Goal: Information Seeking & Learning: Learn about a topic

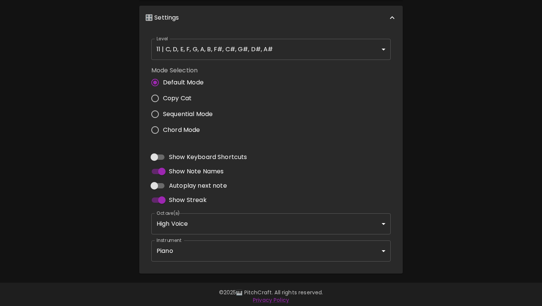
scroll to position [266, 0]
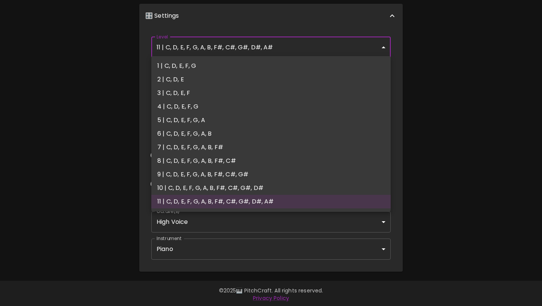
click at [322, 49] on body "🎹 PitchCraft About Badges Wizard Reading Log Out C Play This! ✅ Correct! 8va – …" at bounding box center [271, 21] width 542 height 574
click at [423, 73] on div at bounding box center [271, 153] width 542 height 306
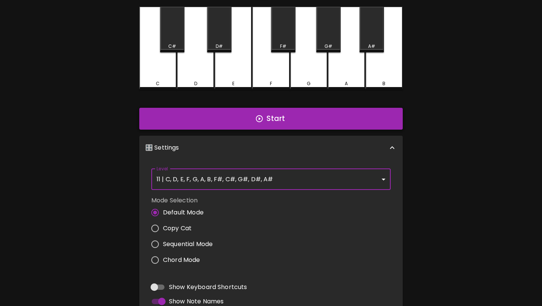
scroll to position [137, 0]
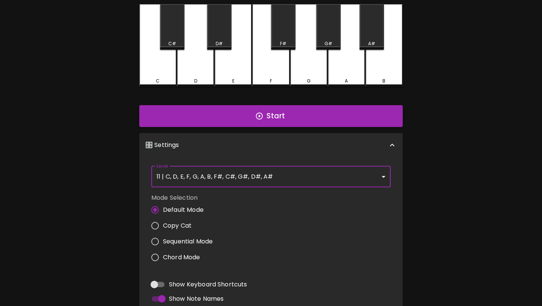
click at [356, 172] on body "🎹 PitchCraft About Badges Wizard Reading Log Out C Play This! ❔ What note? 8va …" at bounding box center [271, 150] width 542 height 574
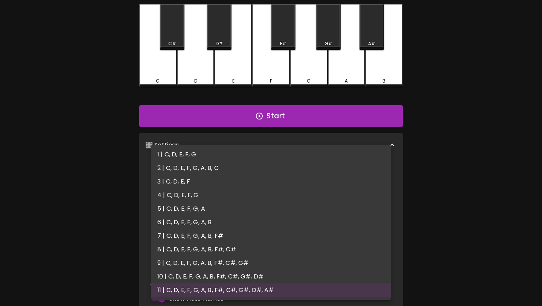
click at [345, 163] on li "2 | C, D, E, F, G, A, B, C" at bounding box center [270, 168] width 239 height 14
type input "3"
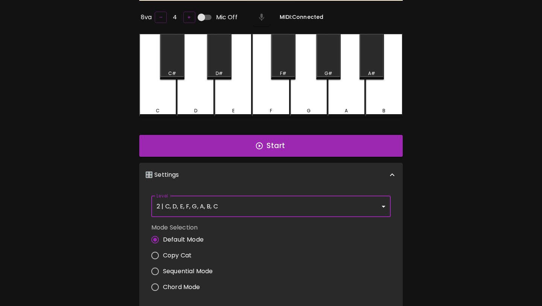
scroll to position [37, 0]
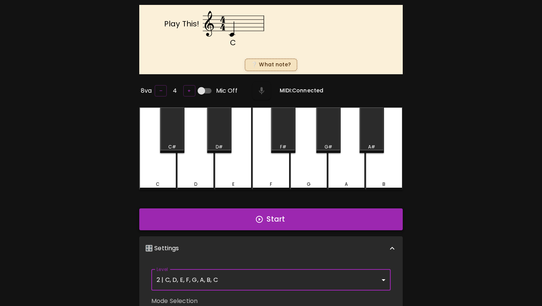
click at [296, 221] on button "Start" at bounding box center [270, 219] width 263 height 22
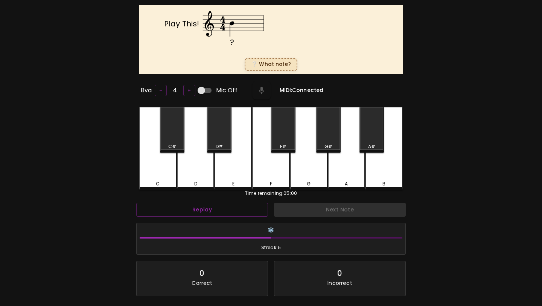
click at [383, 162] on div "B" at bounding box center [383, 148] width 37 height 83
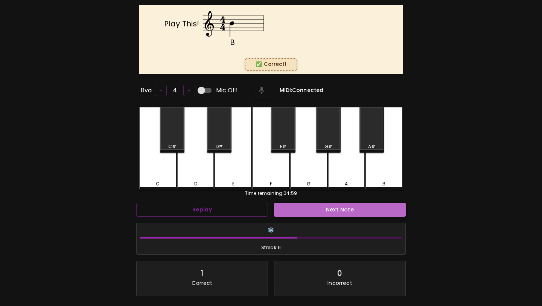
click at [330, 208] on button "Next Note" at bounding box center [340, 209] width 132 height 14
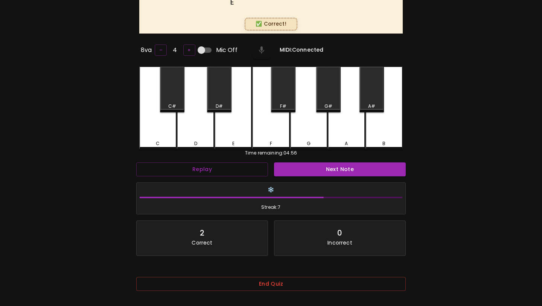
scroll to position [104, 0]
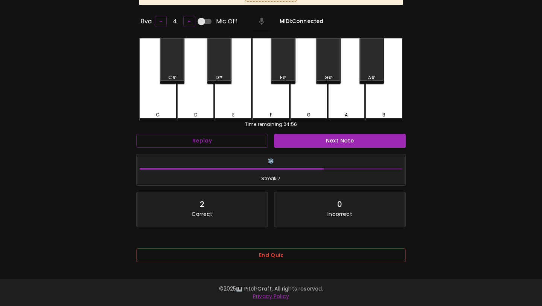
click at [265, 243] on div "End Quiz" at bounding box center [270, 257] width 269 height 30
click at [265, 248] on button "End Quiz" at bounding box center [270, 255] width 269 height 14
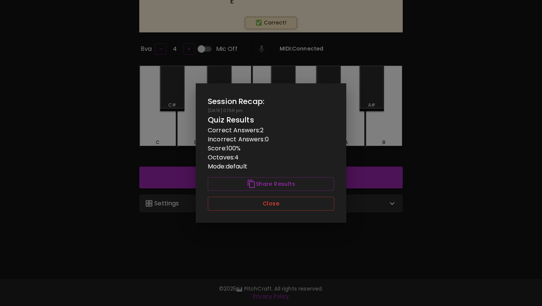
scroll to position [0, 0]
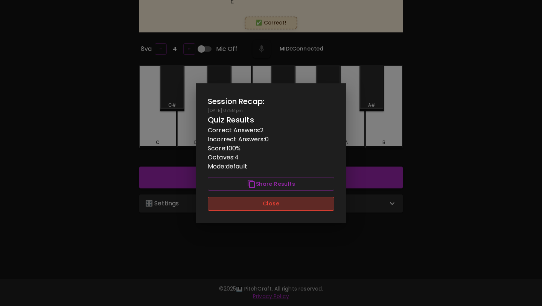
click at [278, 201] on button "Close" at bounding box center [271, 203] width 126 height 14
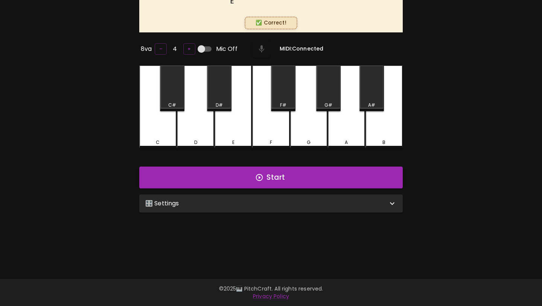
drag, startPoint x: 283, startPoint y: 180, endPoint x: 276, endPoint y: 205, distance: 26.1
click at [276, 205] on div "Start 🎛️ Settings Level 2 | C, D, E, F, G, A, B, C 3 Level Mode Selection Defau…" at bounding box center [270, 189] width 269 height 52
click at [276, 205] on div "🎛️ Settings" at bounding box center [266, 203] width 242 height 9
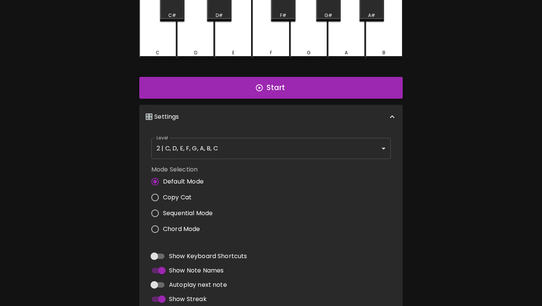
scroll to position [220, 0]
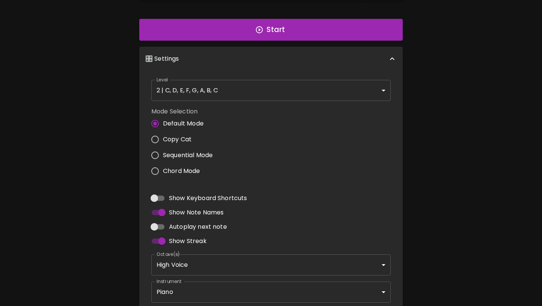
click at [184, 219] on label "Autoplay next note" at bounding box center [187, 226] width 80 height 14
click at [176, 219] on input "Autoplay next note" at bounding box center [154, 226] width 43 height 14
checkbox input "true"
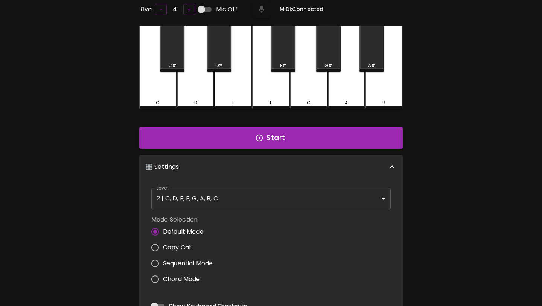
scroll to position [0, 0]
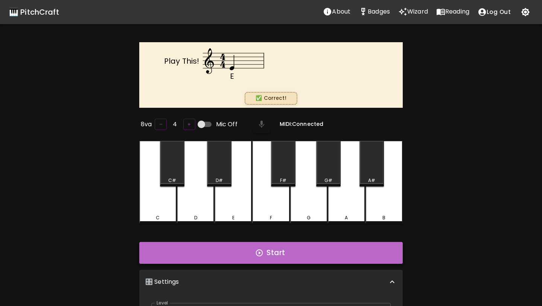
click at [279, 249] on button "Start" at bounding box center [270, 253] width 263 height 22
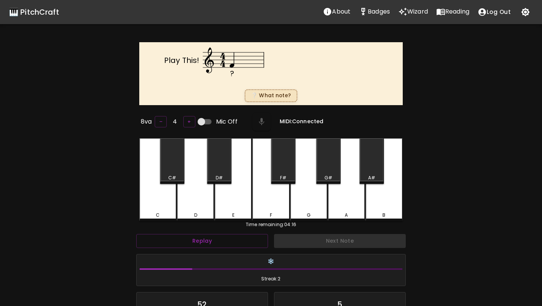
scroll to position [3, 0]
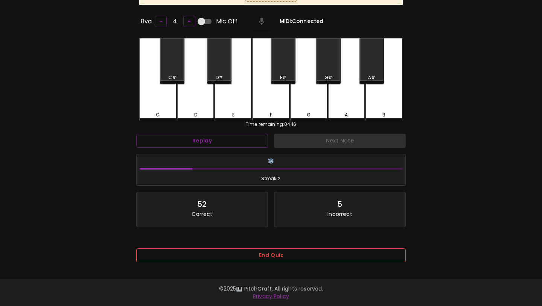
click at [270, 251] on button "End Quiz" at bounding box center [270, 255] width 269 height 14
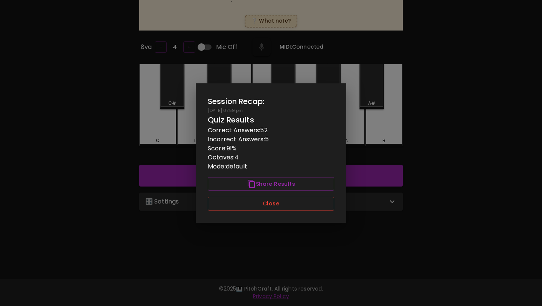
scroll to position [0, 0]
click at [279, 201] on button "Close" at bounding box center [271, 203] width 126 height 14
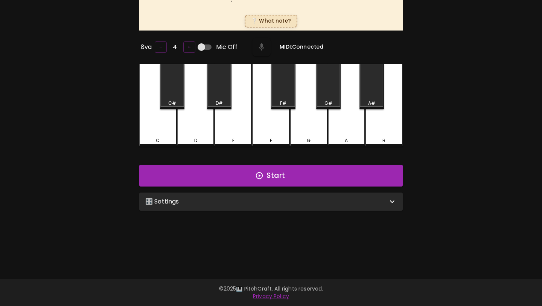
click at [237, 200] on div "🎛️ Settings" at bounding box center [266, 201] width 242 height 9
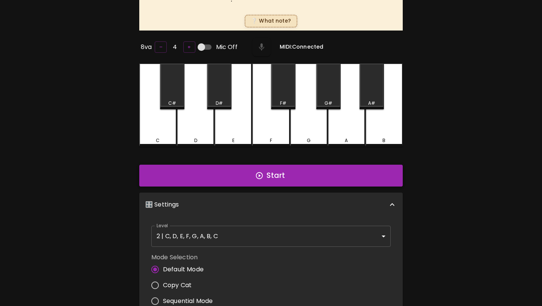
click at [251, 178] on button "Start" at bounding box center [270, 175] width 263 height 22
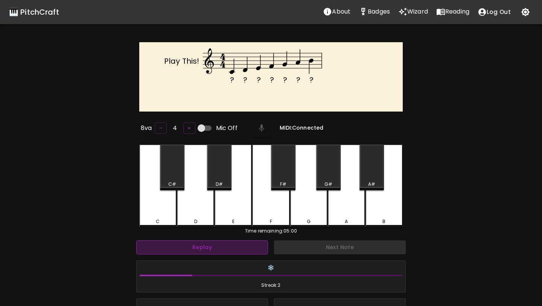
click at [213, 246] on button "Replay" at bounding box center [202, 247] width 132 height 14
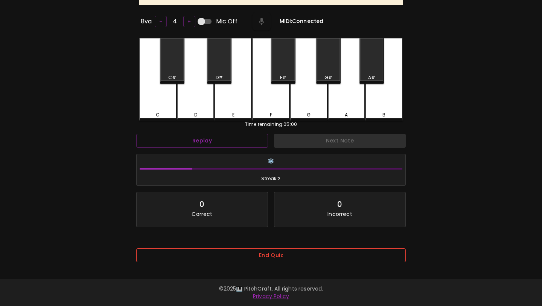
click at [215, 248] on button "End Quiz" at bounding box center [270, 255] width 269 height 14
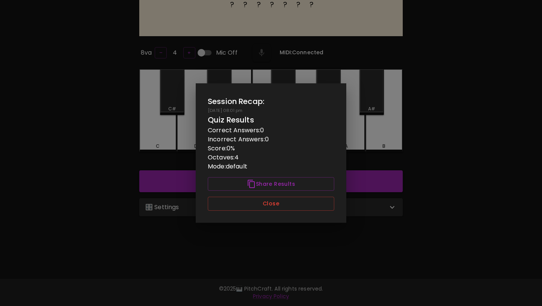
scroll to position [0, 0]
click at [236, 200] on button "Close" at bounding box center [271, 203] width 126 height 14
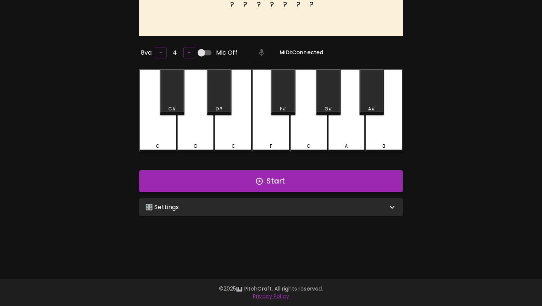
click at [225, 213] on div "🎛️ Settings" at bounding box center [270, 207] width 263 height 18
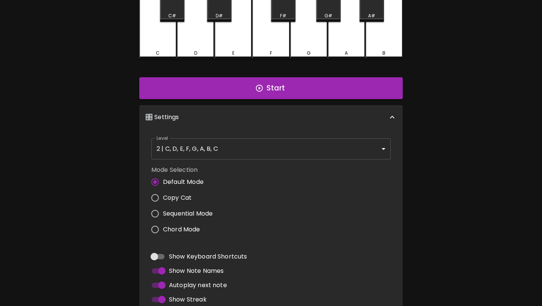
click at [242, 153] on body "🎹 PitchCraft About Badges Wizard Reading Log Out ? ? ? ? ? ? ? Play This! 8va –…" at bounding box center [271, 119] width 542 height 574
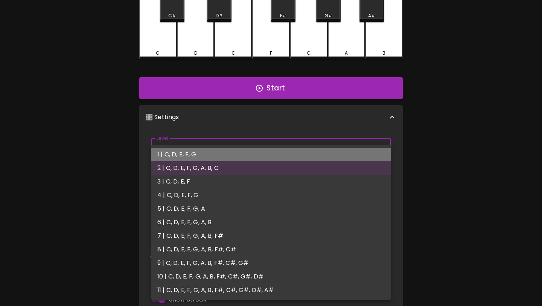
click at [239, 155] on li "1 | C, D, E, F, G" at bounding box center [270, 155] width 239 height 14
type input "1"
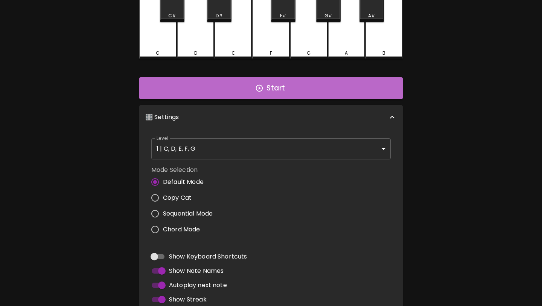
click at [277, 82] on button "Start" at bounding box center [270, 88] width 263 height 22
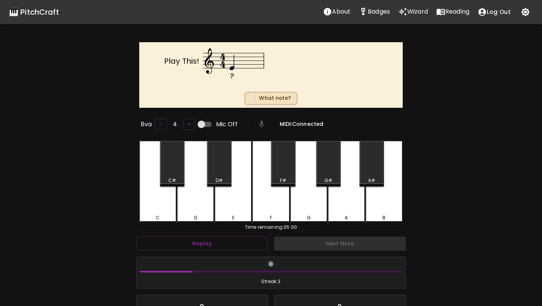
scroll to position [3, 0]
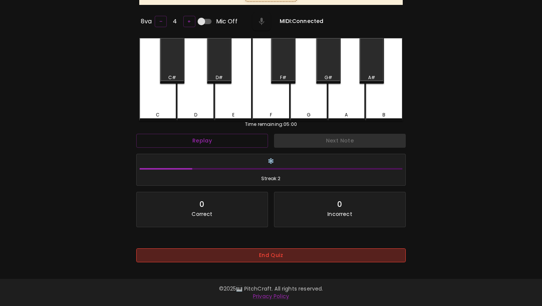
click at [238, 249] on button "End Quiz" at bounding box center [270, 255] width 269 height 14
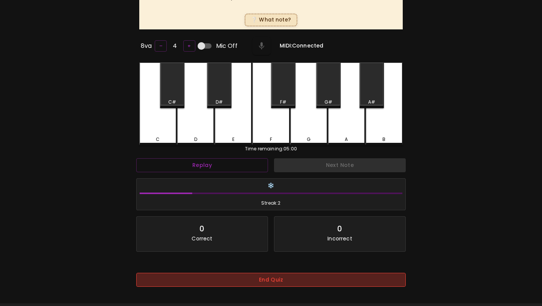
scroll to position [0, 0]
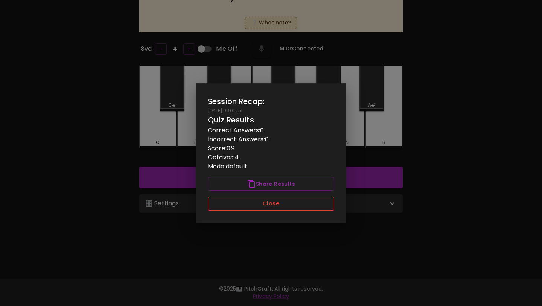
click at [252, 202] on button "Close" at bounding box center [271, 203] width 126 height 14
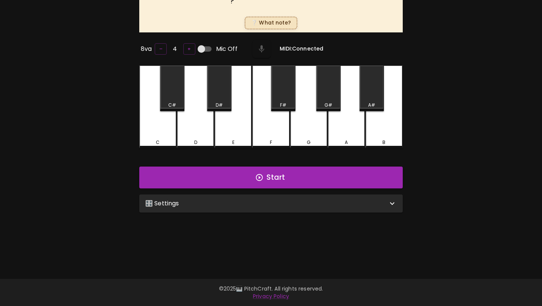
click at [248, 206] on div "🎛️ Settings" at bounding box center [266, 203] width 242 height 9
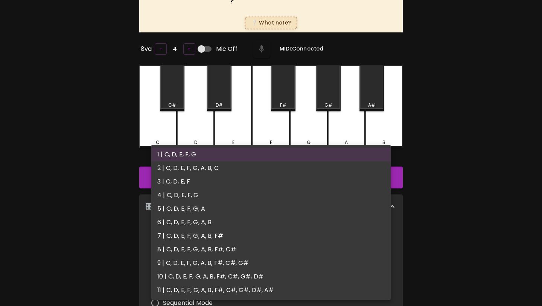
click at [230, 246] on body "🎹 PitchCraft About Badges Wizard Reading Log Out ? Play This! ❔ What note? 8va …" at bounding box center [271, 210] width 542 height 570
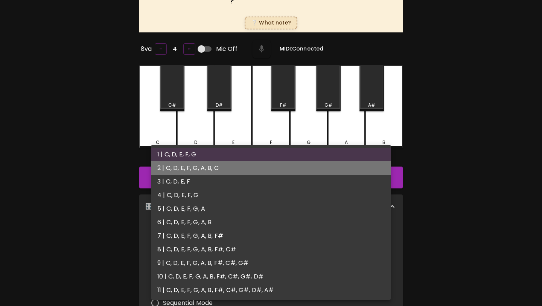
click at [244, 170] on li "2 | C, D, E, F, G, A, B, C" at bounding box center [270, 168] width 239 height 14
type input "3"
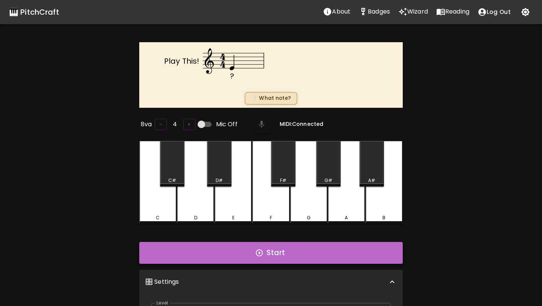
click at [232, 256] on button "Start" at bounding box center [270, 253] width 263 height 22
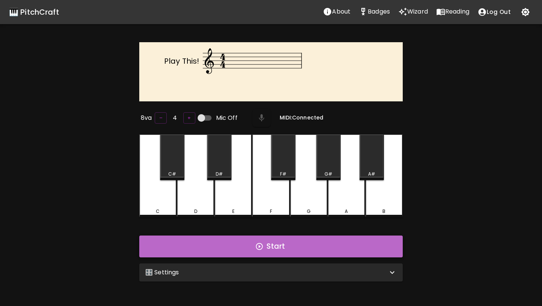
click at [216, 245] on button "Start" at bounding box center [270, 246] width 263 height 22
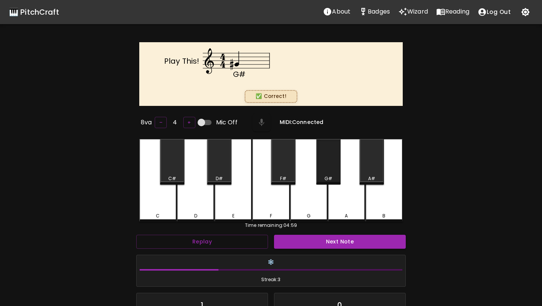
click at [324, 178] on div "G#" at bounding box center [328, 178] width 23 height 7
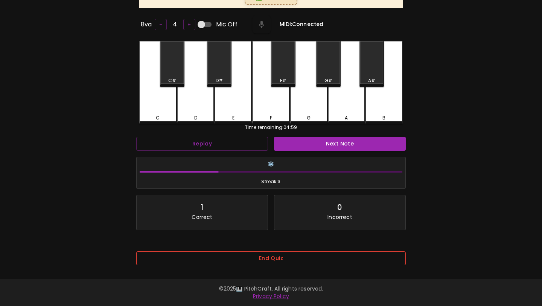
click at [278, 257] on button "End Quiz" at bounding box center [270, 258] width 269 height 14
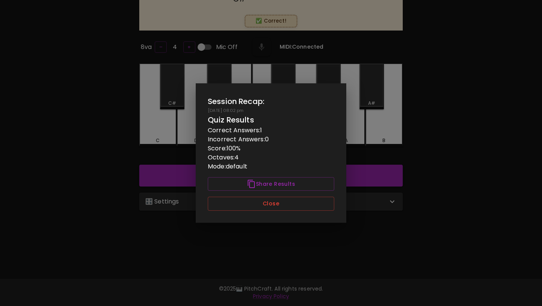
scroll to position [75, 0]
click at [270, 204] on button "Close" at bounding box center [271, 203] width 126 height 14
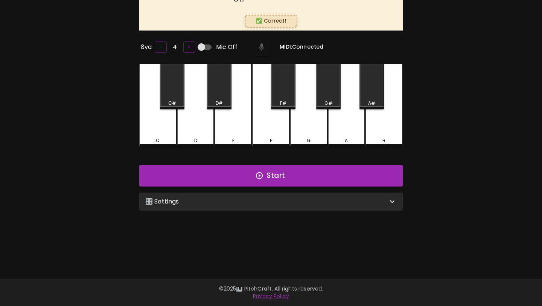
click at [269, 204] on div "🎛️ Settings" at bounding box center [270, 201] width 263 height 18
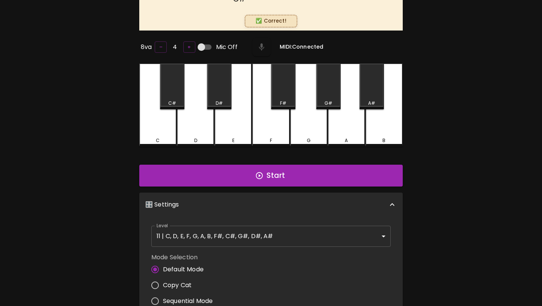
click at [262, 238] on body "🎹 PitchCraft About Badges Wizard Reading Log Out G# Play This! ✅ Correct! 8va –…" at bounding box center [271, 209] width 542 height 568
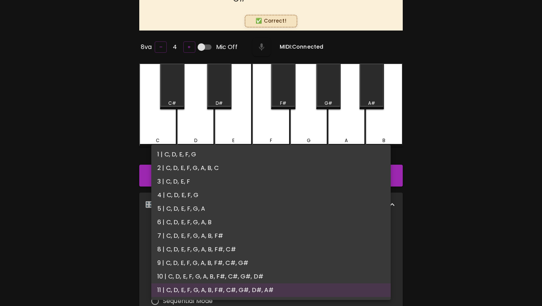
click at [264, 164] on li "2 | C, D, E, F, G, A, B, C" at bounding box center [270, 168] width 239 height 14
type input "3"
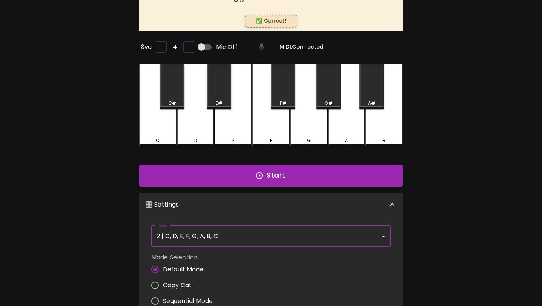
click at [263, 172] on icon "button" at bounding box center [259, 175] width 8 height 8
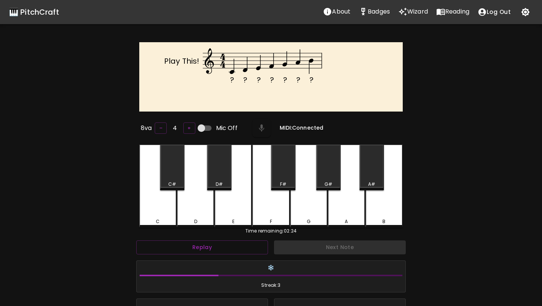
scroll to position [3, 0]
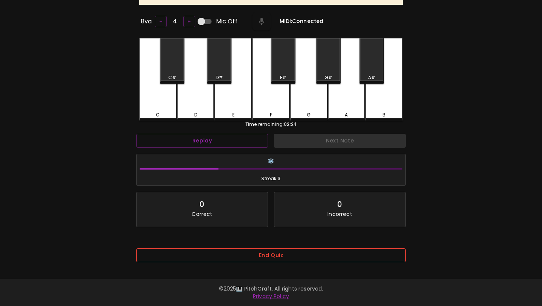
click at [248, 249] on button "End Quiz" at bounding box center [270, 255] width 269 height 14
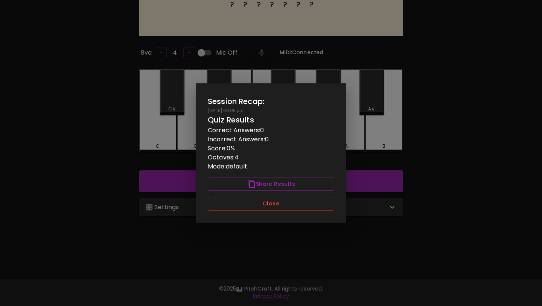
scroll to position [0, 0]
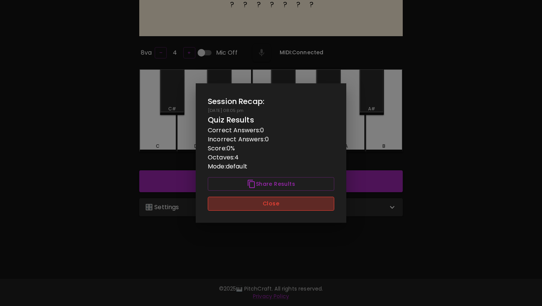
click at [259, 203] on button "Close" at bounding box center [271, 203] width 126 height 14
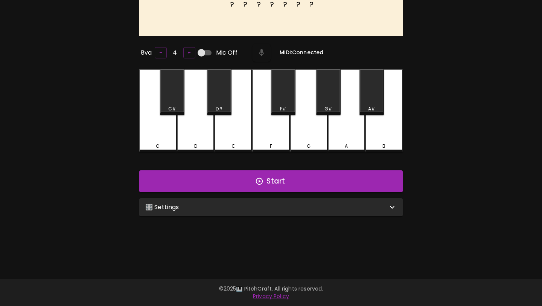
click at [252, 211] on div "🎛️ Settings" at bounding box center [270, 207] width 263 height 18
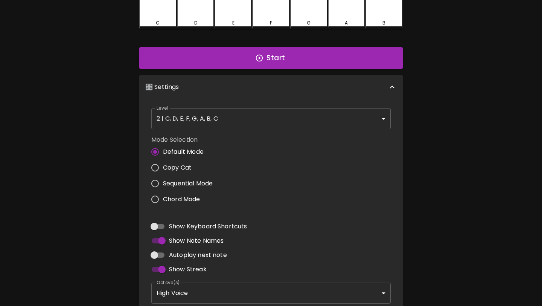
scroll to position [266, 0]
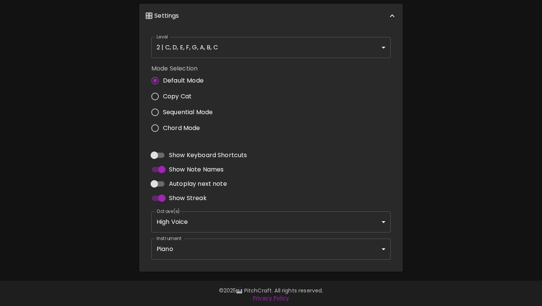
click at [220, 181] on span "Autoplay next note" at bounding box center [198, 183] width 58 height 9
click at [176, 181] on input "Autoplay next note" at bounding box center [154, 183] width 43 height 14
checkbox input "true"
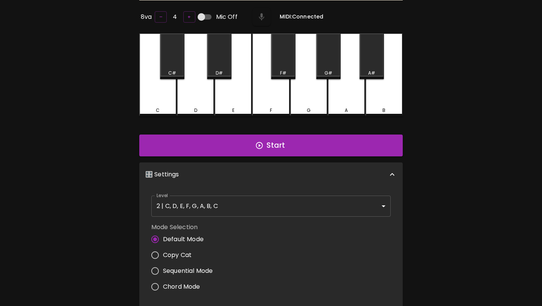
scroll to position [0, 0]
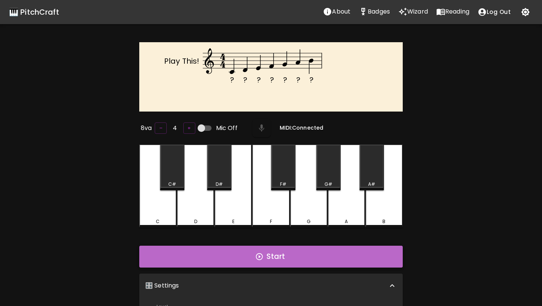
click at [263, 256] on icon "button" at bounding box center [259, 256] width 8 height 8
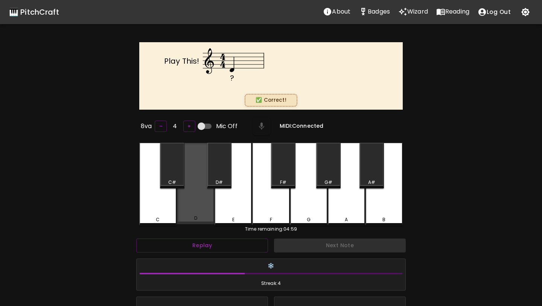
click at [203, 205] on div "D" at bounding box center [195, 183] width 37 height 81
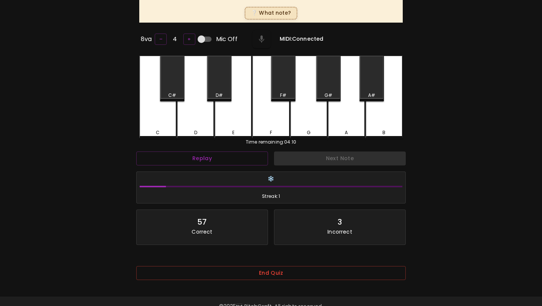
scroll to position [106, 0]
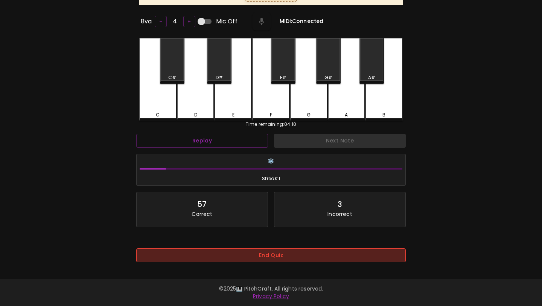
click at [212, 254] on button "End Quiz" at bounding box center [270, 255] width 269 height 14
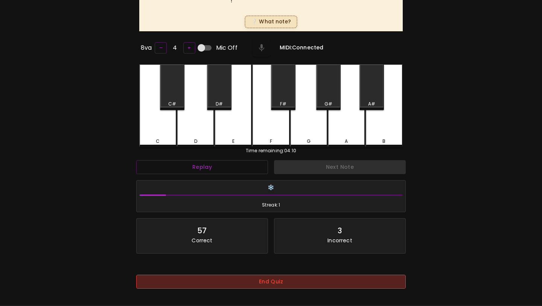
scroll to position [0, 0]
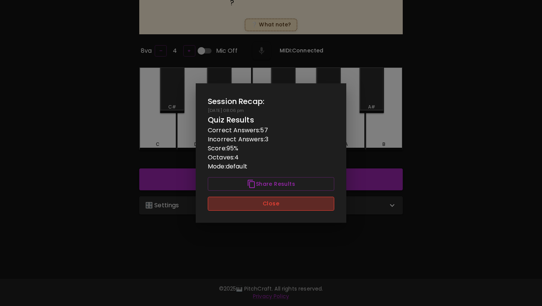
click at [233, 201] on button "Close" at bounding box center [271, 203] width 126 height 14
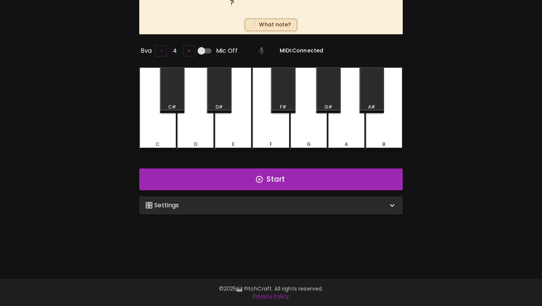
click at [252, 209] on div "🎛️ Settings" at bounding box center [270, 205] width 263 height 18
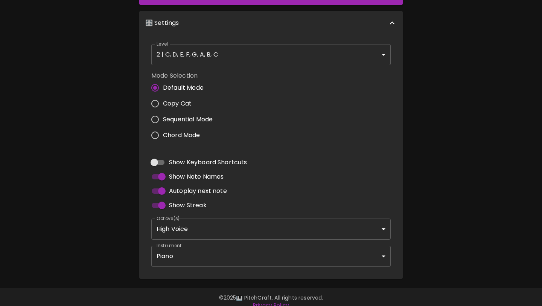
scroll to position [265, 0]
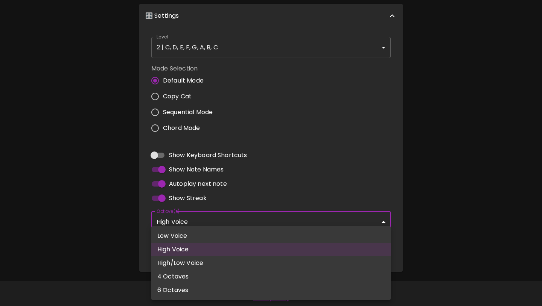
click at [203, 215] on body "🎹 PitchCraft About Badges Wizard Reading Log Out ? Play This! ❔ What note? 8va …" at bounding box center [271, 21] width 542 height 572
click at [191, 261] on li "High/Low Voice" at bounding box center [270, 263] width 239 height 14
type input "3,4"
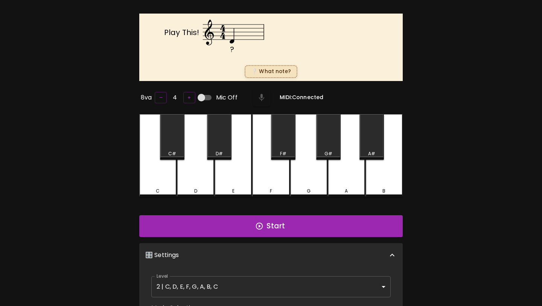
scroll to position [6, 0]
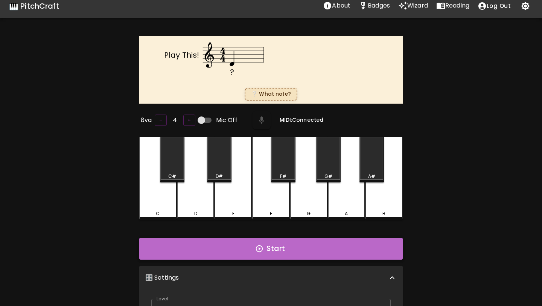
click at [248, 251] on button "Start" at bounding box center [270, 248] width 263 height 22
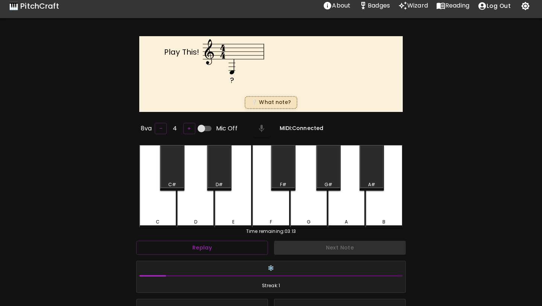
scroll to position [117, 0]
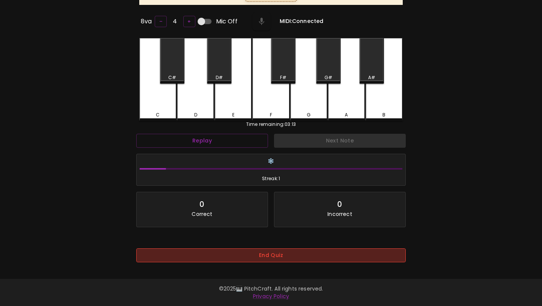
click at [247, 251] on button "End Quiz" at bounding box center [270, 255] width 269 height 14
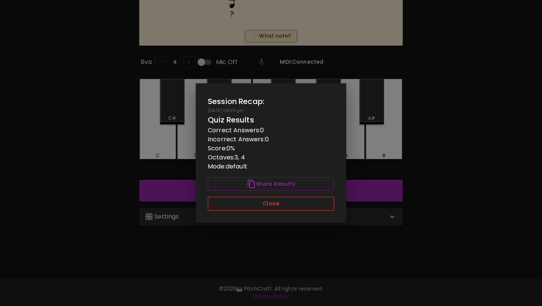
click at [258, 202] on button "Close" at bounding box center [271, 203] width 126 height 14
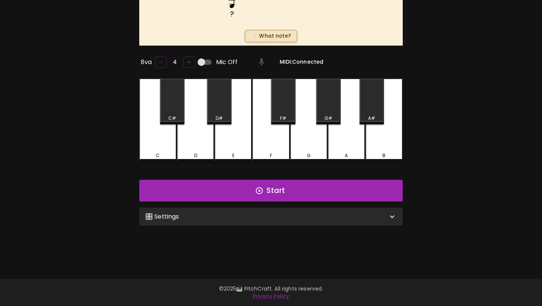
click at [249, 214] on div "🎛️ Settings" at bounding box center [266, 216] width 242 height 9
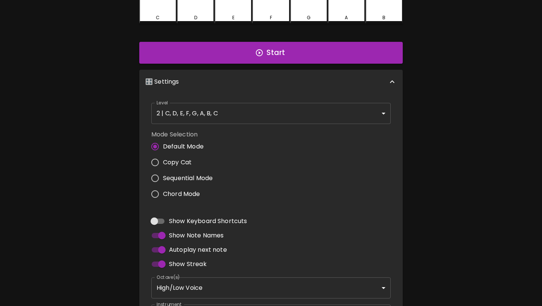
scroll to position [276, 0]
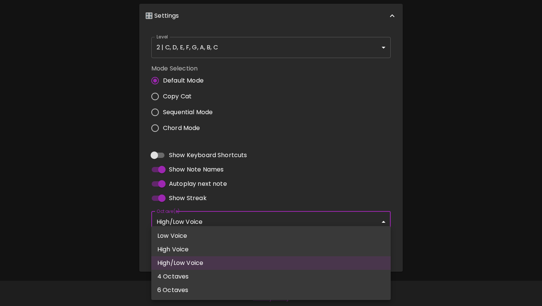
click at [227, 221] on body "🎹 PitchCraft About Badges Wizard Reading Log Out ? Play This! ❔ What note? 8va …" at bounding box center [271, 15] width 542 height 583
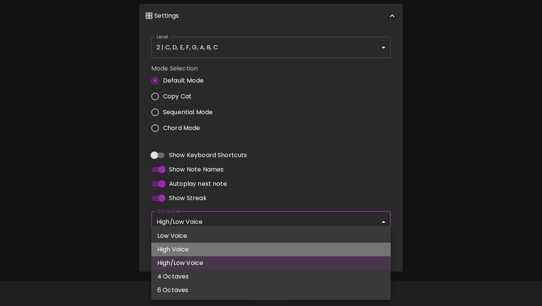
click at [210, 252] on li "High Voice" at bounding box center [270, 249] width 239 height 14
type input "4"
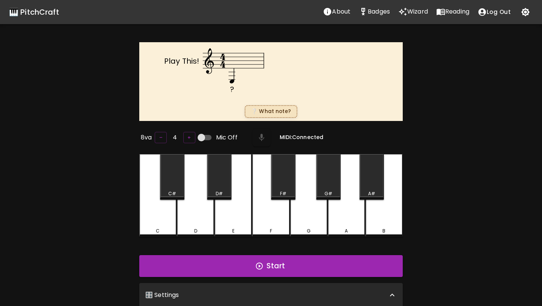
scroll to position [3, 0]
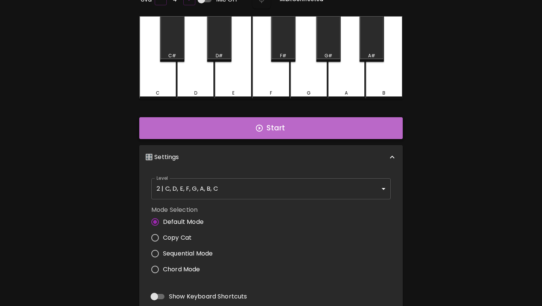
click at [255, 129] on button "Start" at bounding box center [270, 128] width 263 height 22
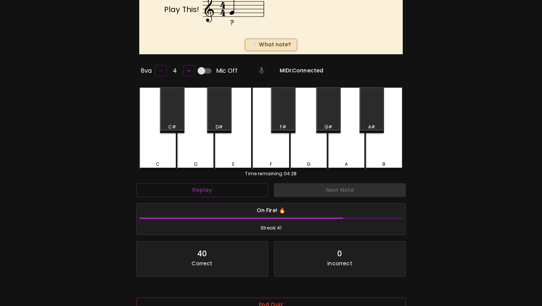
scroll to position [102, 0]
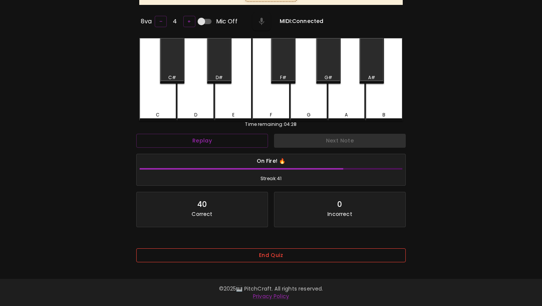
click at [267, 250] on button "End Quiz" at bounding box center [270, 255] width 269 height 14
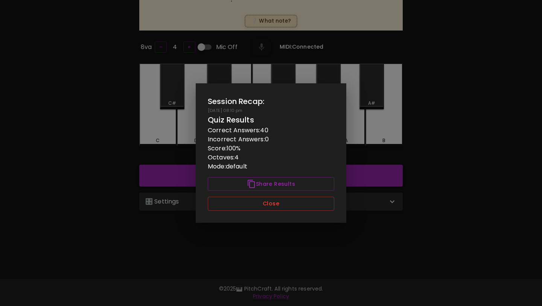
scroll to position [0, 0]
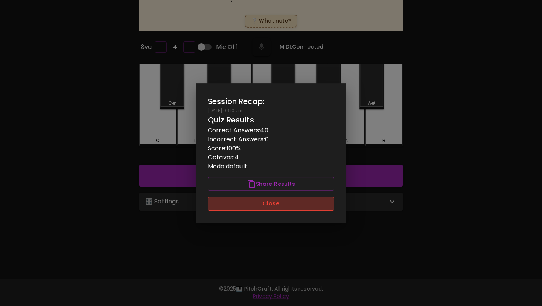
click at [279, 204] on button "Close" at bounding box center [271, 203] width 126 height 14
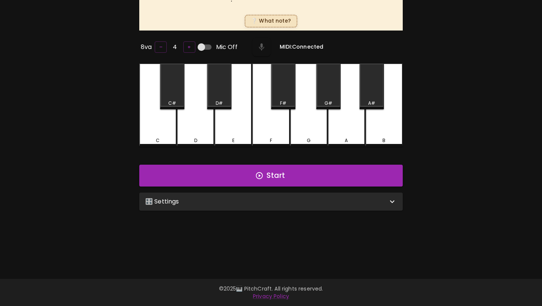
click at [294, 199] on div "🎛️ Settings" at bounding box center [266, 201] width 242 height 9
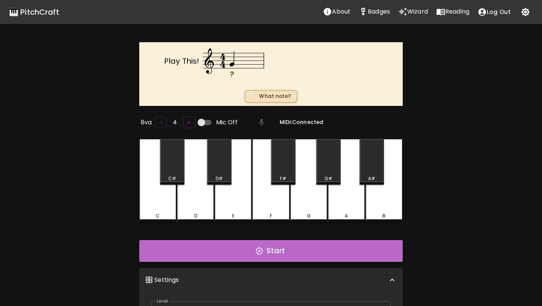
click at [274, 250] on button "Start" at bounding box center [270, 251] width 263 height 22
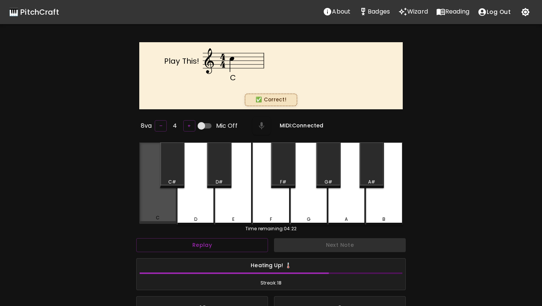
click at [146, 195] on div "C" at bounding box center [157, 182] width 37 height 81
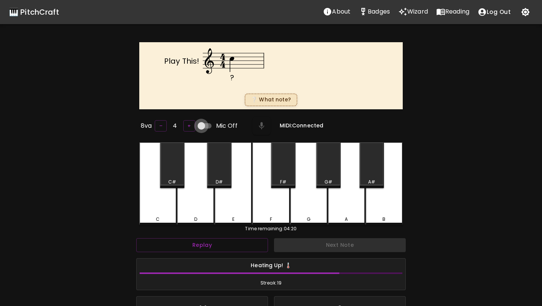
click at [200, 122] on input "Mic Off" at bounding box center [201, 126] width 43 height 14
checkbox input "true"
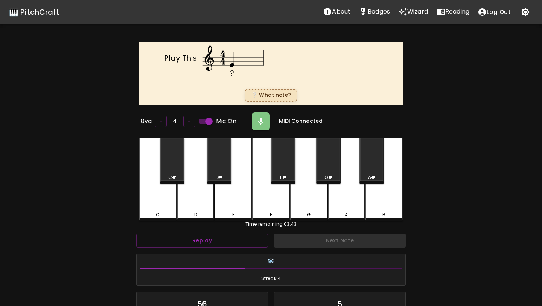
scroll to position [104, 0]
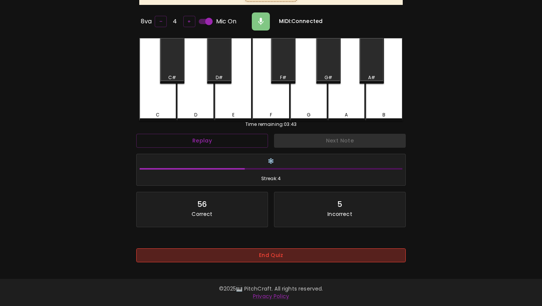
click at [234, 258] on button "End Quiz" at bounding box center [270, 255] width 269 height 14
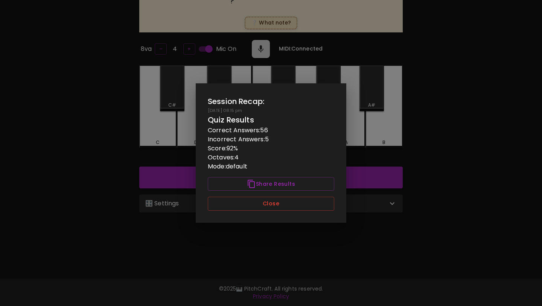
scroll to position [75, 0]
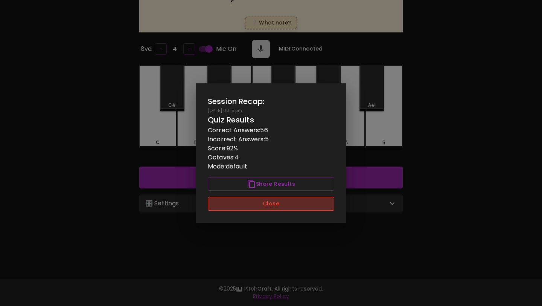
click at [256, 203] on button "Close" at bounding box center [271, 203] width 126 height 14
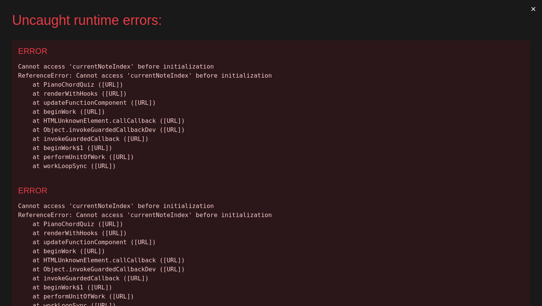
scroll to position [0, 0]
click at [532, 10] on button "×" at bounding box center [533, 9] width 17 height 18
drag, startPoint x: 286, startPoint y: 171, endPoint x: 16, endPoint y: 68, distance: 288.2
click at [16, 68] on div "ERROR Cannot access 'currentNoteIndex' before initialization ReferenceError: Ca…" at bounding box center [271, 109] width 518 height 139
copy div "Cannot access 'currentNoteIndex' before initialization ReferenceError: Cannot a…"
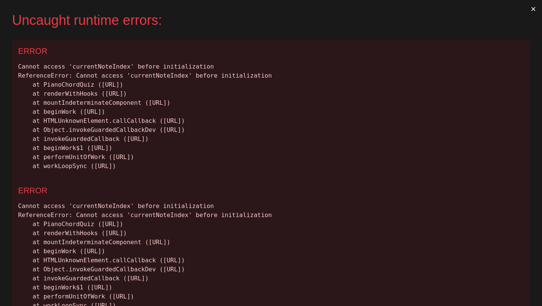
drag, startPoint x: 280, startPoint y: 166, endPoint x: 2, endPoint y: 60, distance: 297.6
click at [2, 60] on div "Uncaught runtime errors: × ERROR Cannot access 'currentNoteIndex' before initia…" at bounding box center [271, 153] width 542 height 306
copy div "Cannot access 'currentNoteIndex' before initialization ReferenceError: Cannot a…"
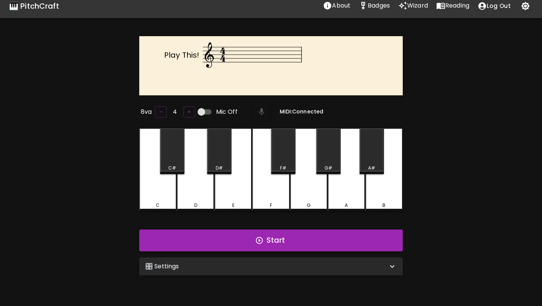
click at [224, 263] on div "🎛️ Settings" at bounding box center [266, 266] width 242 height 9
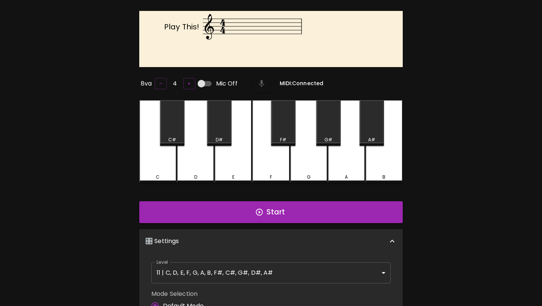
scroll to position [44, 0]
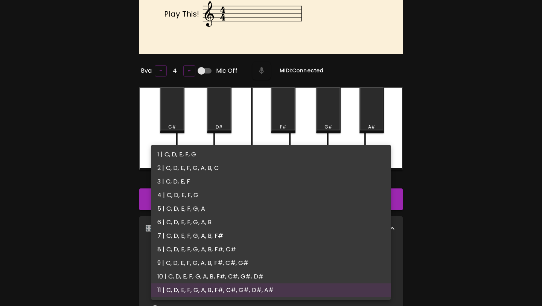
click at [225, 254] on body "🎹 PitchCraft About Badges Wizard Reading Log Out Play This! 8va – 4 + Mic Off M…" at bounding box center [271, 238] width 542 height 564
click at [214, 170] on li "2 | C, D, E, F, G, A, B, C" at bounding box center [270, 168] width 239 height 14
type input "3"
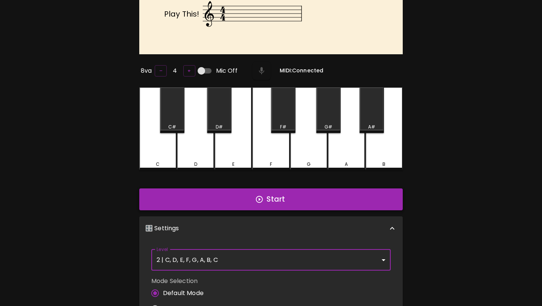
click at [231, 204] on button "Start" at bounding box center [270, 199] width 263 height 22
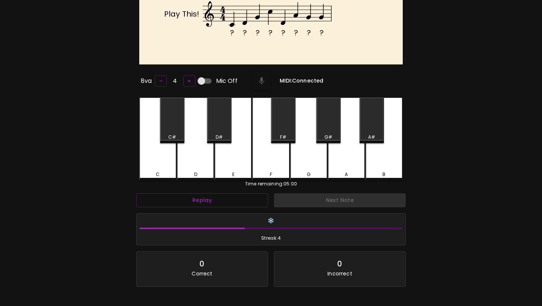
scroll to position [10, 0]
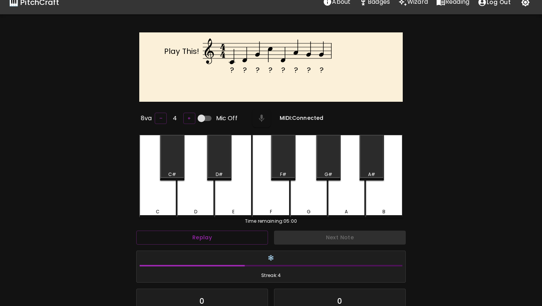
click at [164, 187] on div "C" at bounding box center [157, 176] width 37 height 83
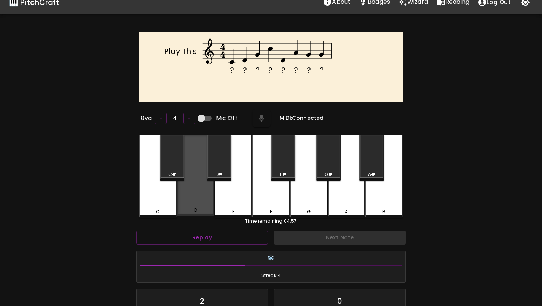
click at [211, 192] on div "D" at bounding box center [195, 175] width 37 height 81
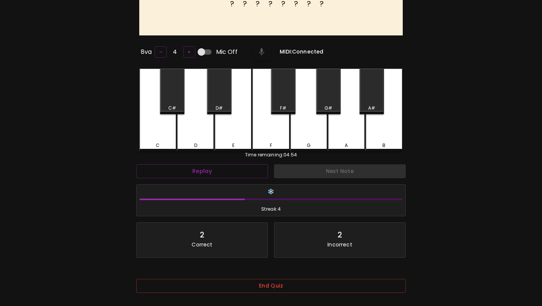
scroll to position [108, 0]
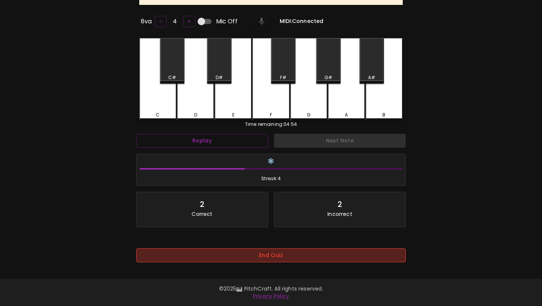
click at [245, 253] on button "End Quiz" at bounding box center [270, 255] width 269 height 14
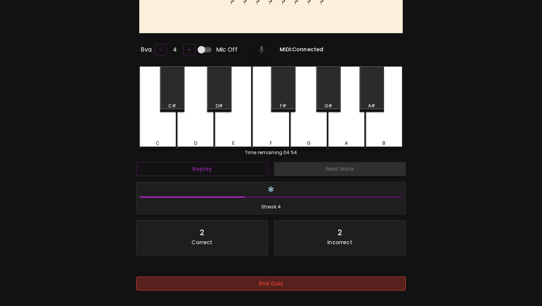
scroll to position [0, 0]
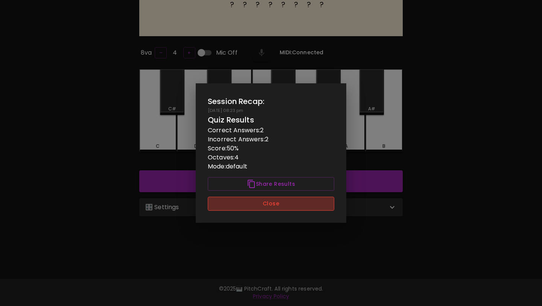
click at [260, 202] on button "Close" at bounding box center [271, 203] width 126 height 14
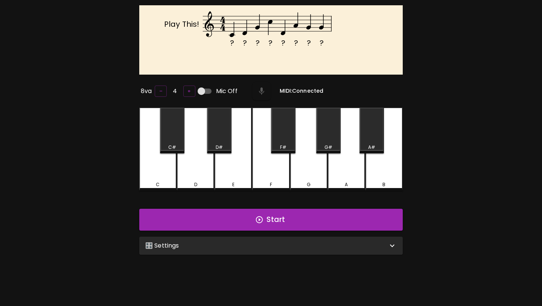
scroll to position [36, 0]
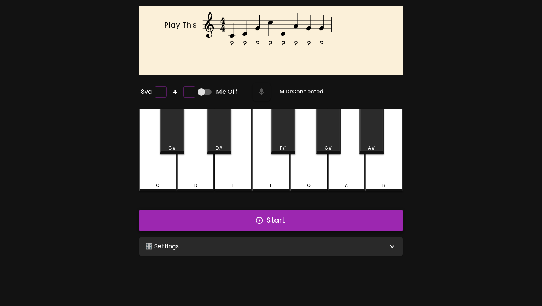
click at [257, 216] on icon "button" at bounding box center [259, 220] width 8 height 8
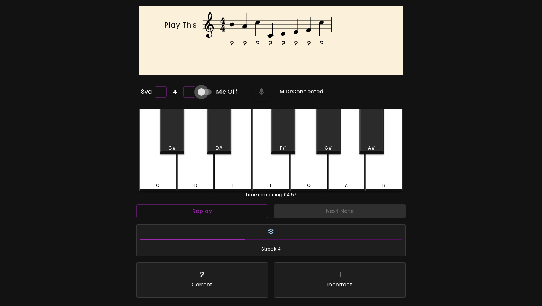
click at [200, 87] on input "Mic Off" at bounding box center [201, 92] width 43 height 14
click at [207, 91] on input "Mic On" at bounding box center [208, 92] width 43 height 14
click at [200, 88] on input "Mic Off" at bounding box center [201, 92] width 43 height 14
click at [200, 88] on input "Mic On" at bounding box center [208, 92] width 43 height 14
checkbox input "false"
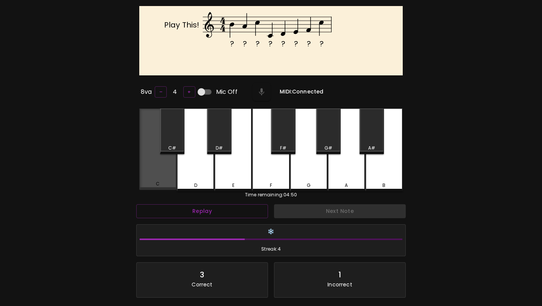
click at [164, 171] on div "C" at bounding box center [157, 148] width 37 height 81
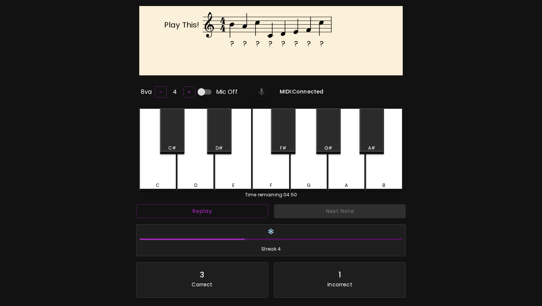
click at [196, 170] on div "D" at bounding box center [195, 149] width 37 height 83
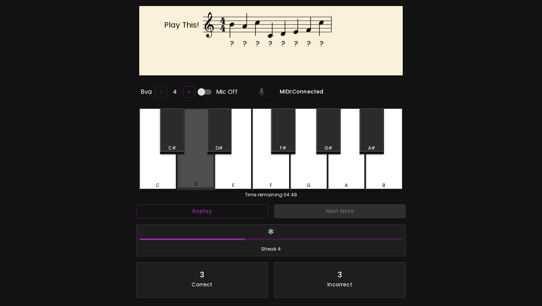
click at [213, 170] on div "D" at bounding box center [195, 148] width 37 height 81
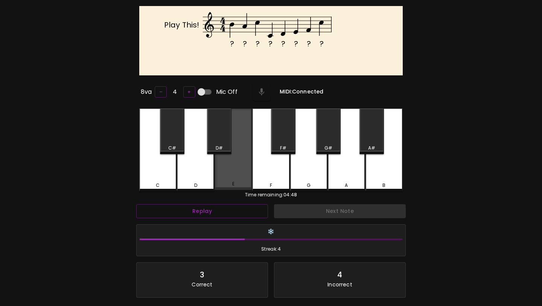
click at [236, 155] on div "E" at bounding box center [232, 148] width 37 height 81
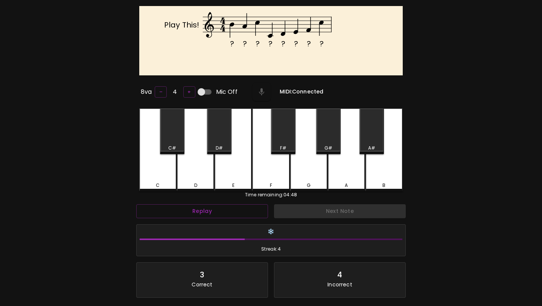
click at [302, 166] on div "G" at bounding box center [308, 149] width 37 height 83
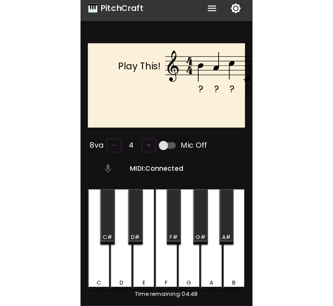
scroll to position [4, 0]
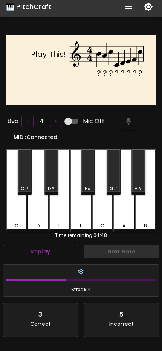
click at [148, 207] on div "B" at bounding box center [145, 190] width 21 height 83
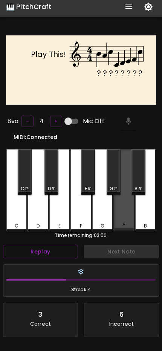
click at [125, 207] on div "A" at bounding box center [123, 189] width 21 height 81
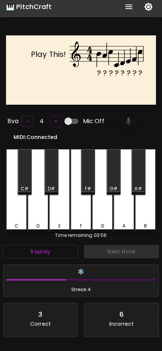
click at [103, 208] on div "G" at bounding box center [102, 190] width 21 height 83
